Goal: Task Accomplishment & Management: Manage account settings

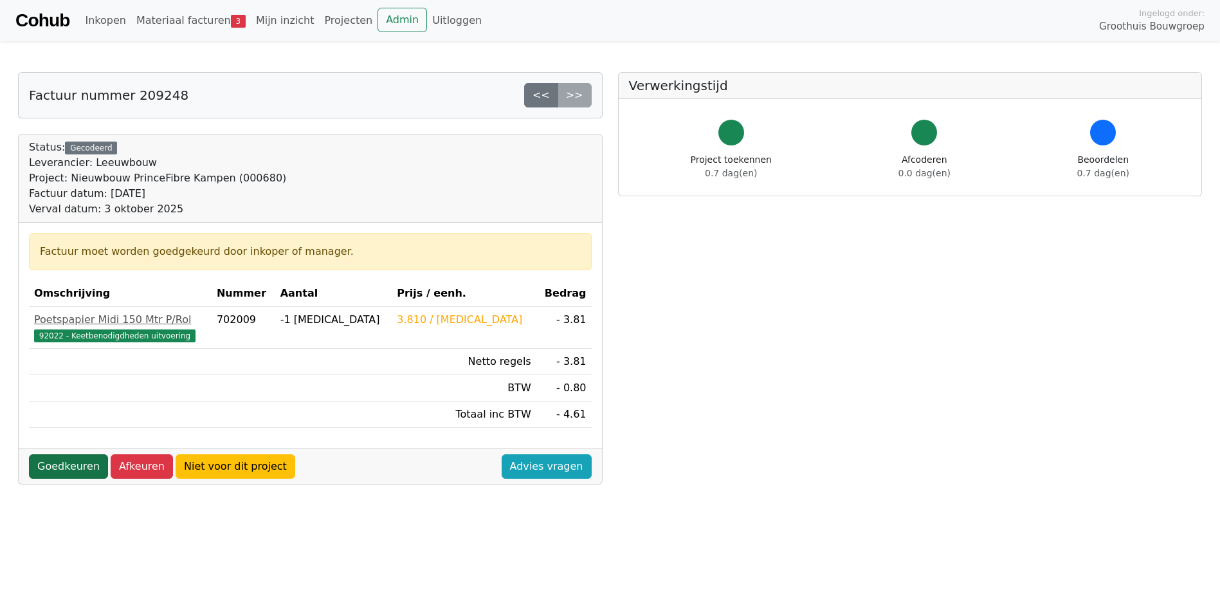
click at [62, 464] on link "Goedkeuren" at bounding box center [68, 466] width 79 height 24
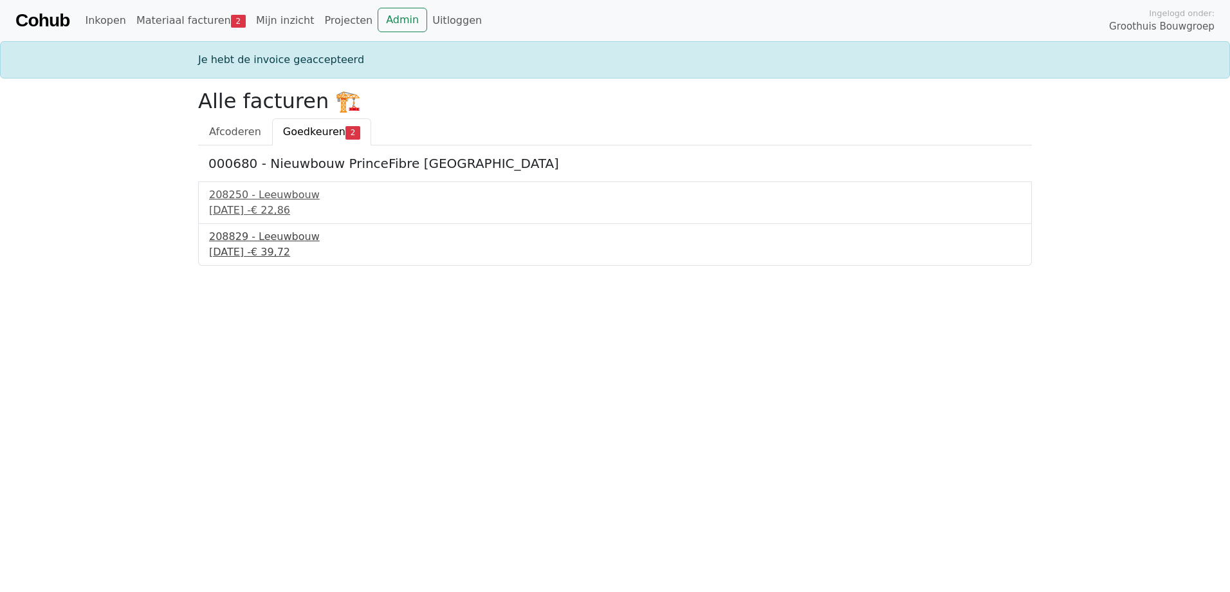
click at [282, 235] on div "208829 - Leeuwbouw" at bounding box center [615, 236] width 812 height 15
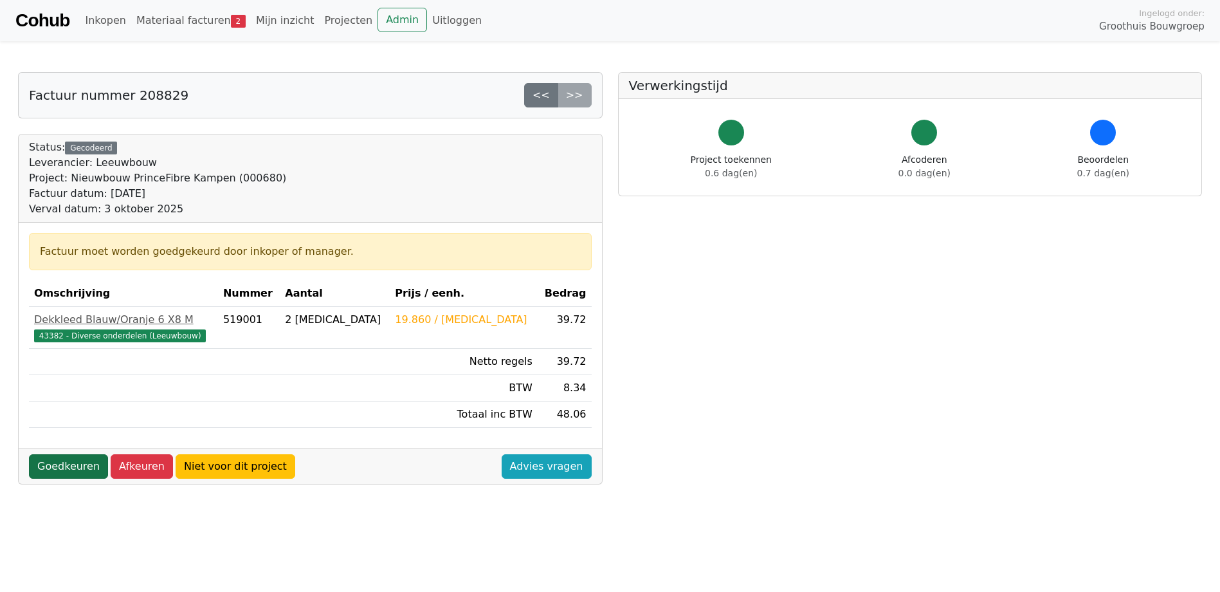
click at [77, 466] on link "Goedkeuren" at bounding box center [68, 466] width 79 height 24
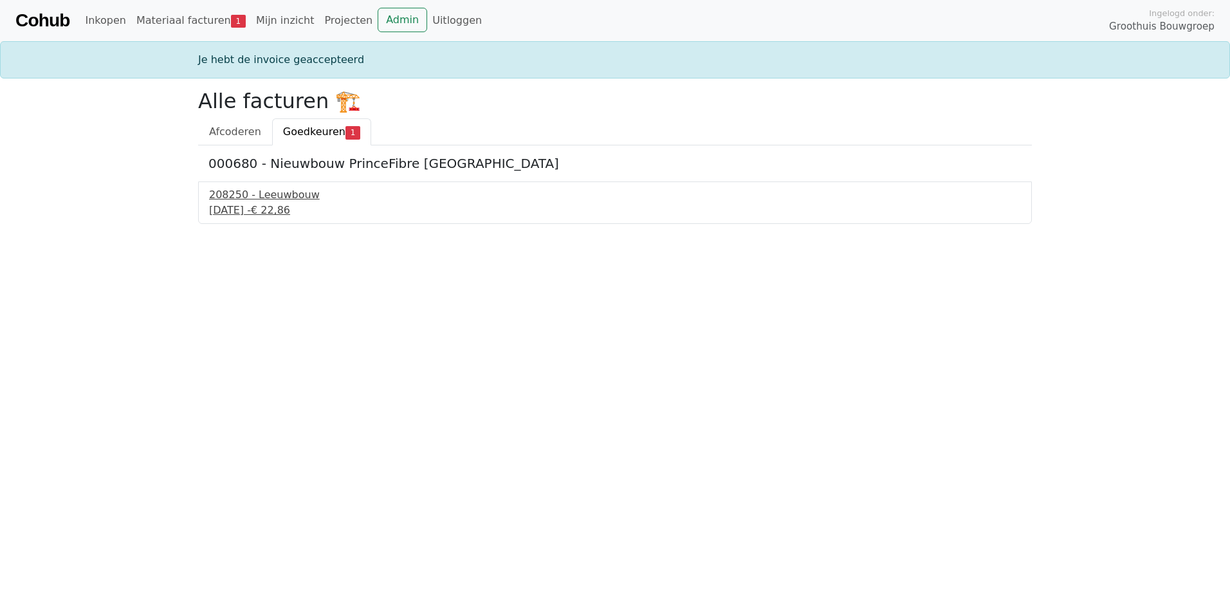
click at [290, 197] on div "208250 - Leeuwbouw" at bounding box center [615, 194] width 812 height 15
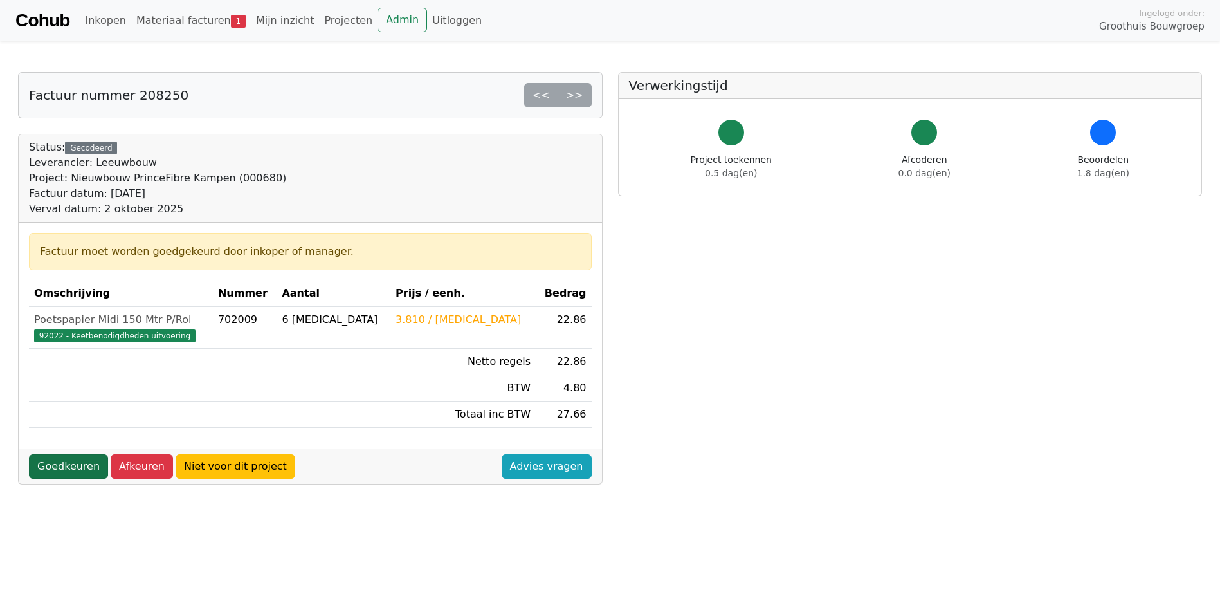
click at [71, 467] on link "Goedkeuren" at bounding box center [68, 466] width 79 height 24
